Goal: Information Seeking & Learning: Learn about a topic

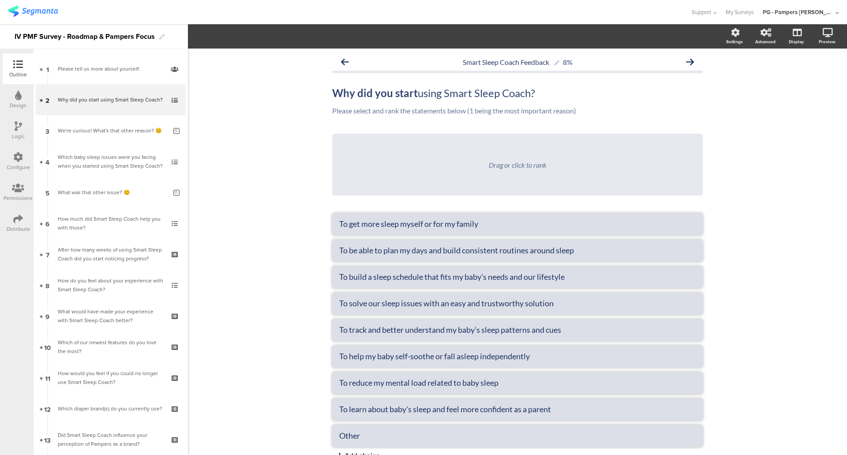
click at [41, 6] on img at bounding box center [33, 11] width 50 height 11
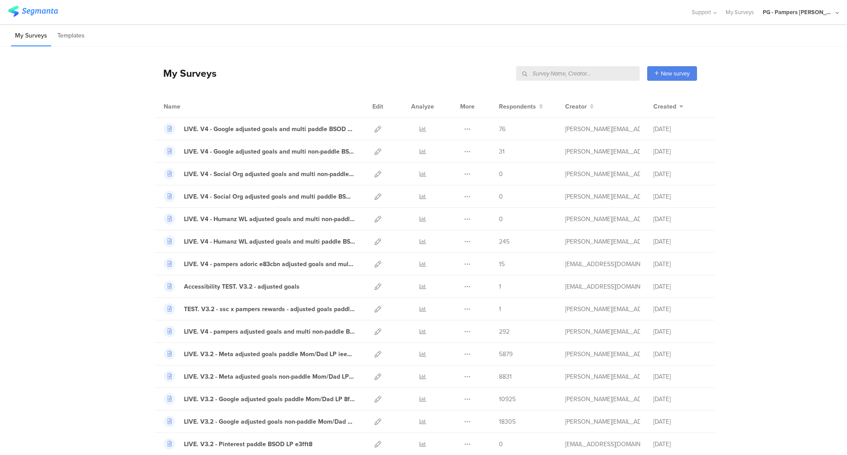
click at [616, 70] on input "text" at bounding box center [578, 73] width 124 height 15
type input "churn"
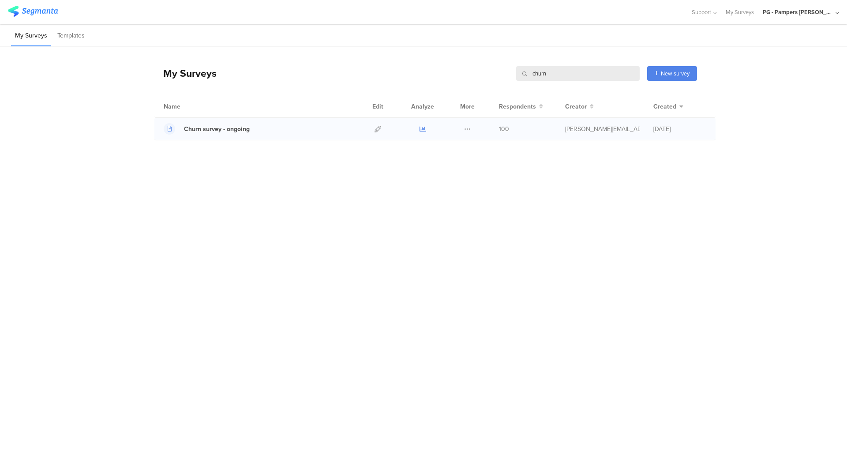
click at [421, 129] on icon at bounding box center [423, 129] width 7 height 7
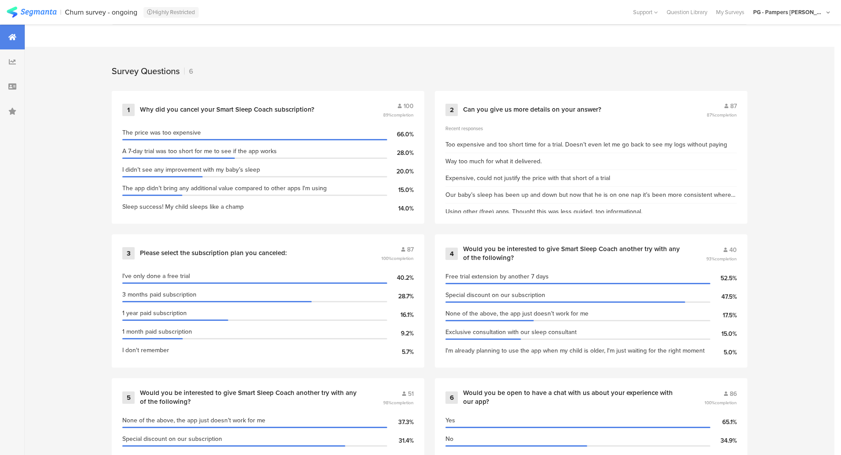
scroll to position [353, 0]
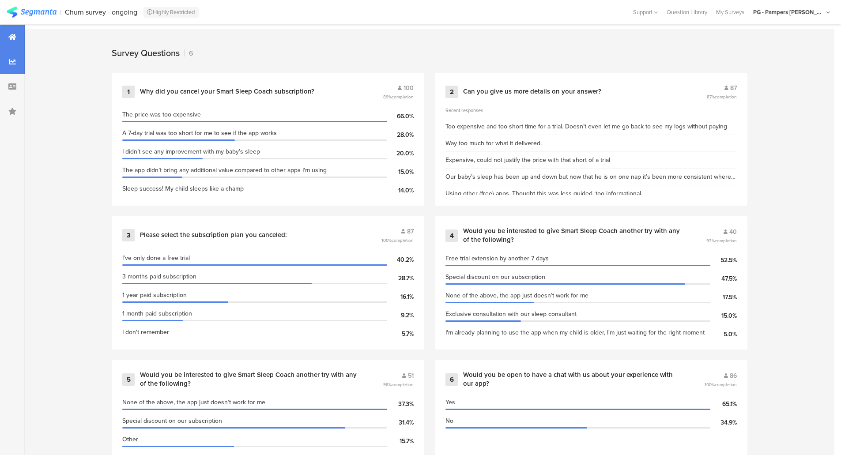
click at [14, 61] on icon at bounding box center [12, 61] width 7 height 7
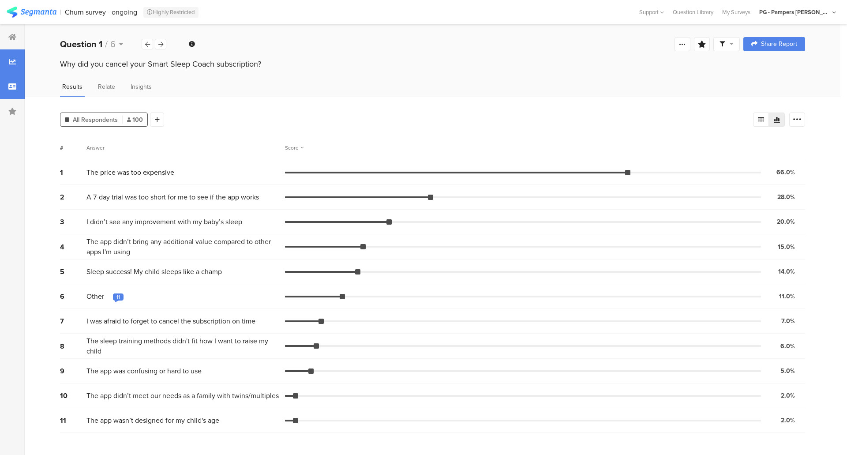
click at [19, 85] on div at bounding box center [12, 86] width 25 height 25
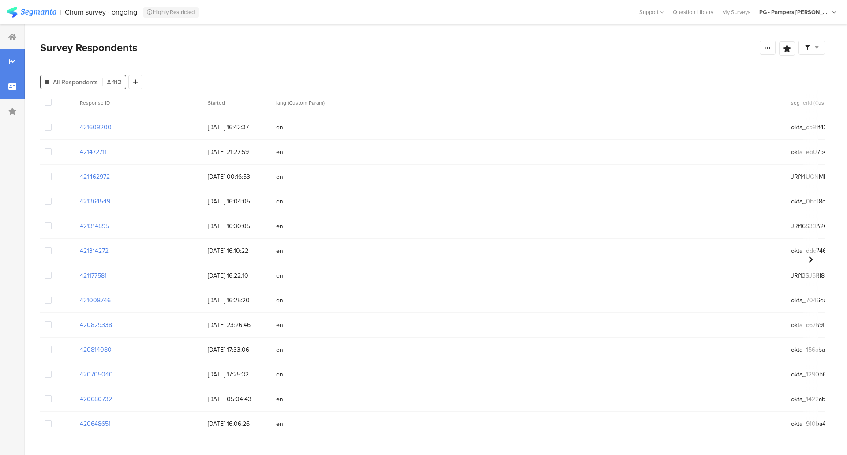
click at [19, 70] on div at bounding box center [12, 61] width 25 height 25
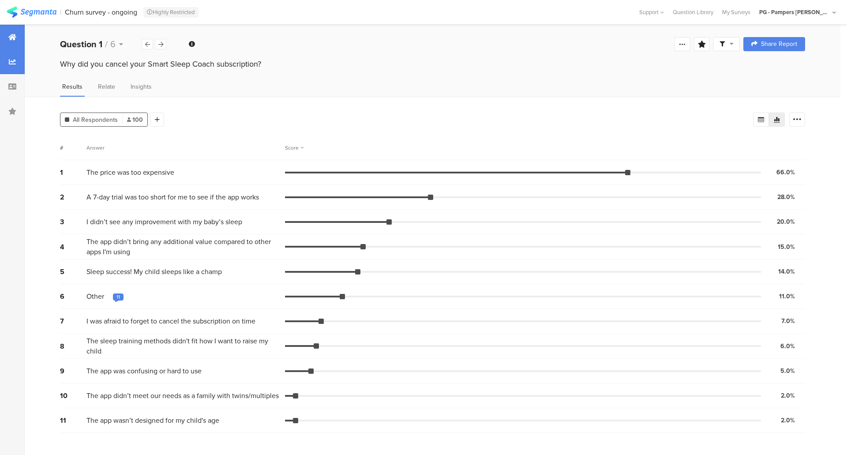
click at [7, 37] on div at bounding box center [12, 37] width 25 height 25
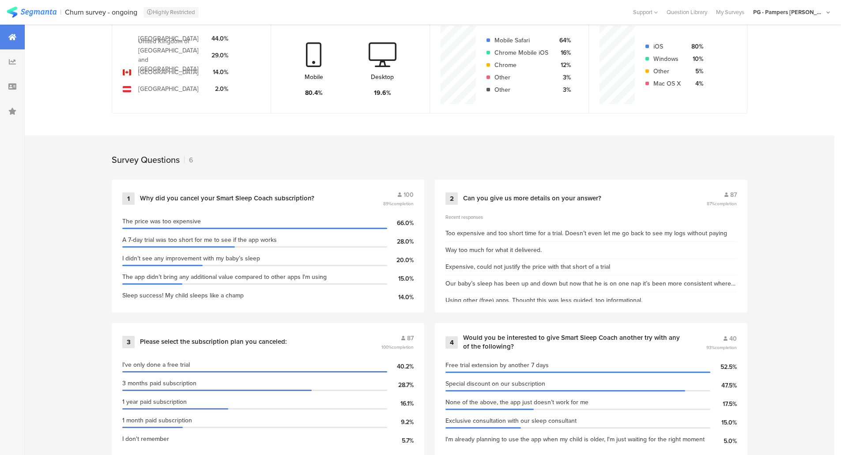
scroll to position [353, 0]
